Goal: Communication & Community: Answer question/provide support

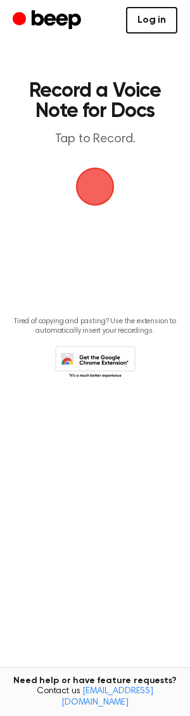
click at [155, 22] on link "Log in" at bounding box center [151, 20] width 51 height 27
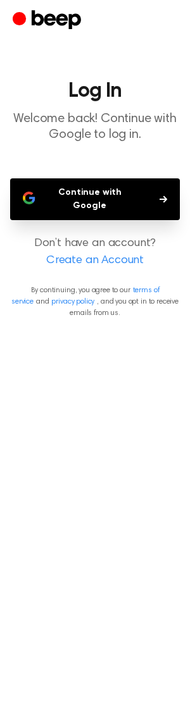
click at [96, 197] on button "Continue with Google" at bounding box center [95, 199] width 170 height 42
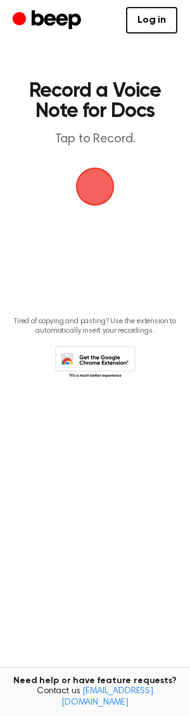
click at [94, 189] on span "button" at bounding box center [95, 187] width 70 height 70
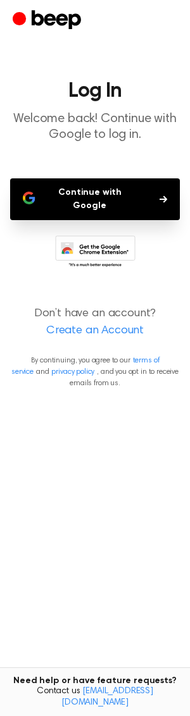
click at [107, 193] on button "Continue with Google" at bounding box center [95, 199] width 170 height 42
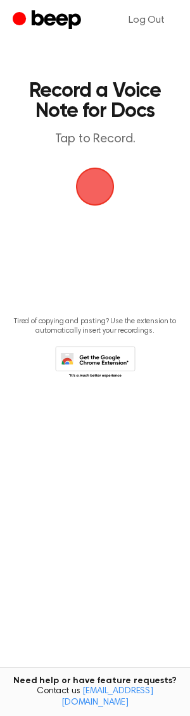
click at [100, 187] on span "button" at bounding box center [94, 186] width 71 height 71
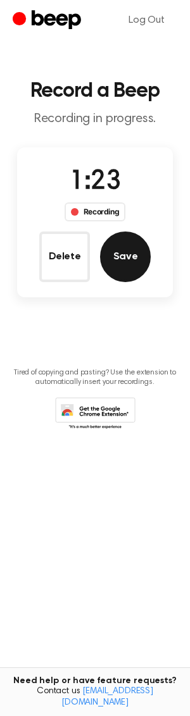
click at [129, 256] on button "Save" at bounding box center [125, 257] width 51 height 51
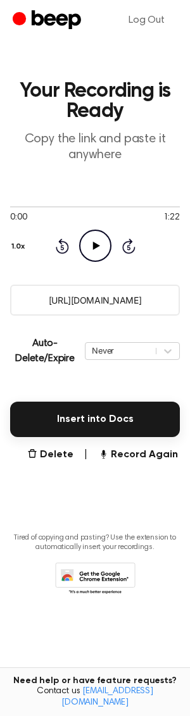
click at [100, 243] on icon "Play Audio" at bounding box center [95, 246] width 32 height 32
click at [32, 207] on div at bounding box center [95, 206] width 170 height 1
drag, startPoint x: 19, startPoint y: 208, endPoint x: 42, endPoint y: 208, distance: 22.8
click at [42, 208] on div at bounding box center [95, 206] width 170 height 10
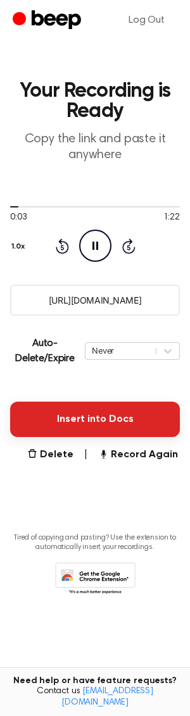
click at [100, 420] on button "Insert into Docs" at bounding box center [95, 419] width 170 height 35
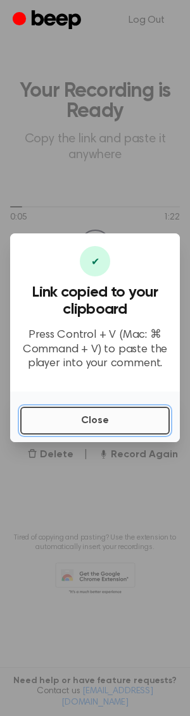
click at [99, 422] on button "Close" at bounding box center [94, 421] width 149 height 28
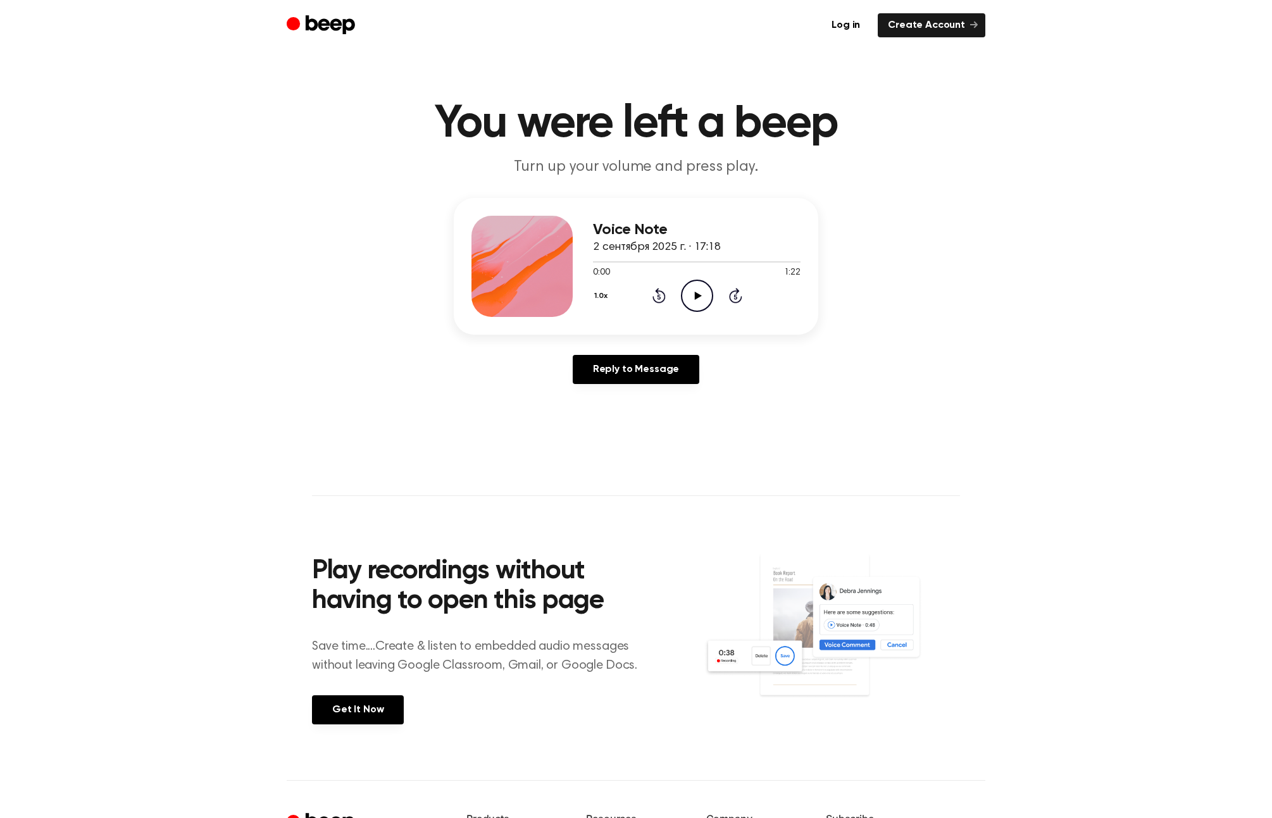
click at [692, 296] on icon "Play Audio" at bounding box center [697, 296] width 32 height 32
click at [608, 262] on div at bounding box center [697, 261] width 208 height 1
click at [660, 368] on link "Reply to Message" at bounding box center [636, 369] width 127 height 29
